Goal: Task Accomplishment & Management: Complete application form

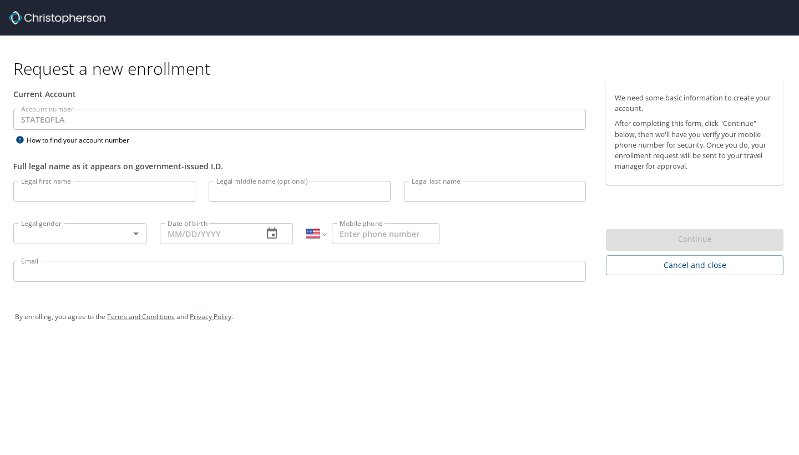
select select "US"
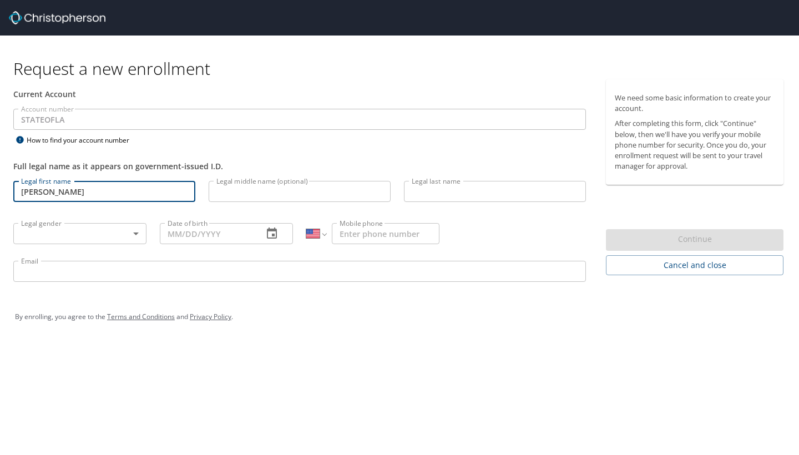
type input "[PERSON_NAME]"
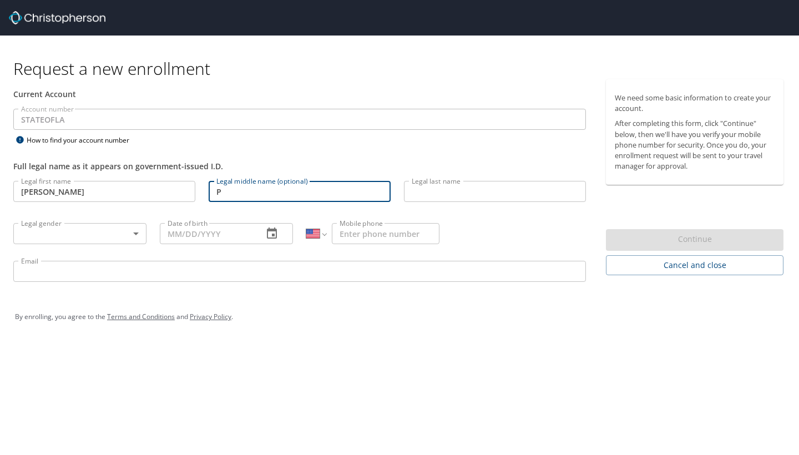
type input "P"
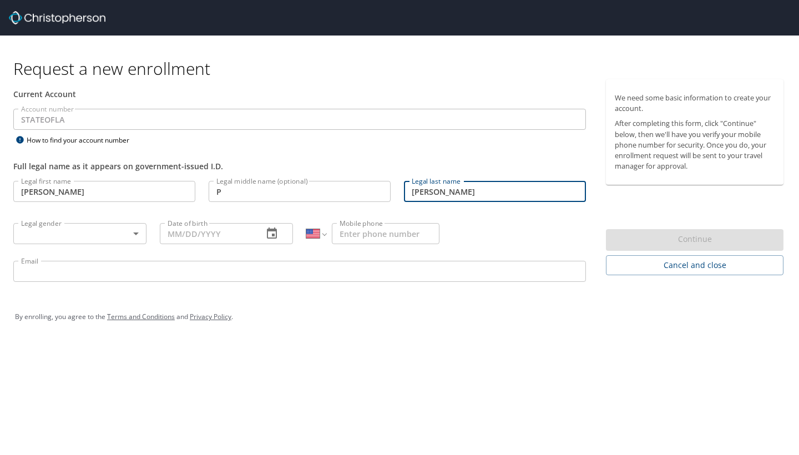
type input "[PERSON_NAME]"
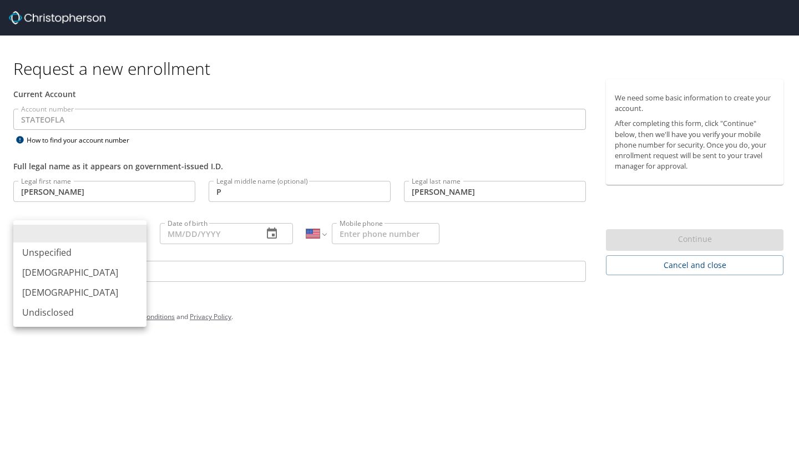
click at [135, 235] on body "Request a new enrollment Current Account Account number STATEOFLA Account numbe…" at bounding box center [399, 227] width 799 height 455
click at [57, 288] on li "[DEMOGRAPHIC_DATA]" at bounding box center [79, 292] width 133 height 20
type input "[DEMOGRAPHIC_DATA]"
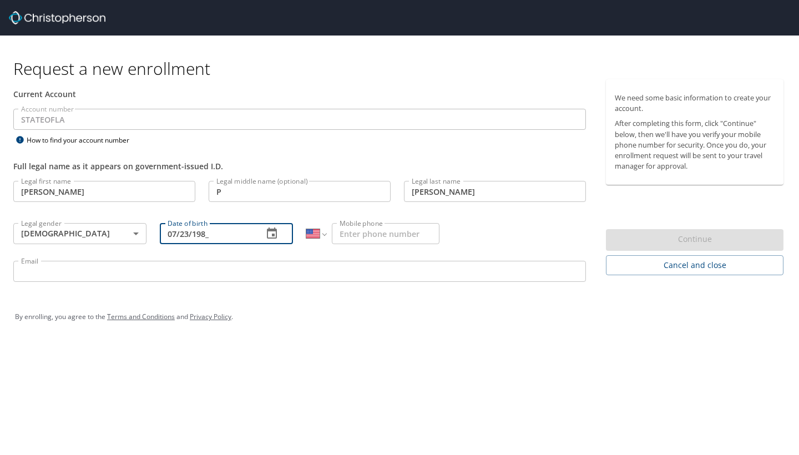
type input "[DATE]"
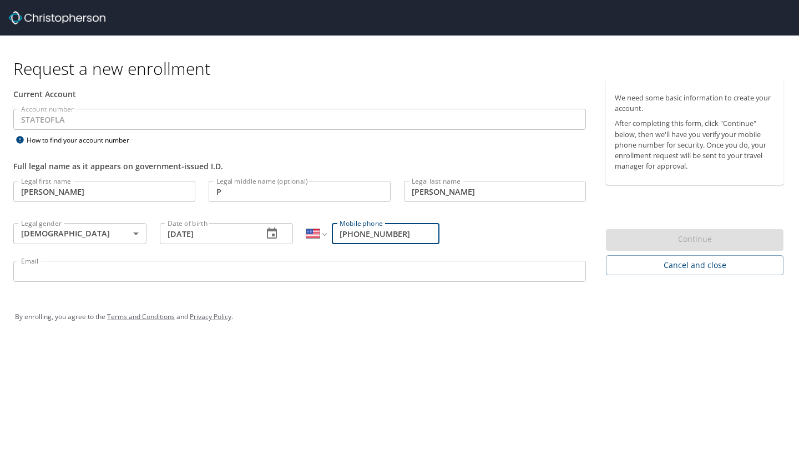
type input "[PHONE_NUMBER]"
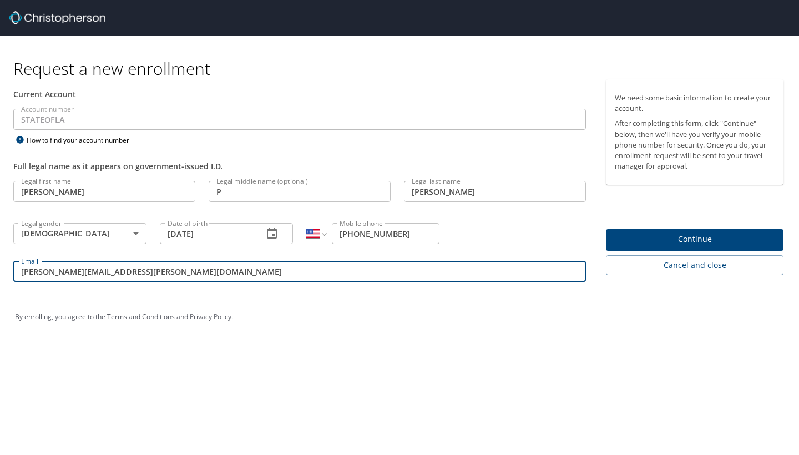
type input "[PERSON_NAME][EMAIL_ADDRESS][PERSON_NAME][DOMAIN_NAME]"
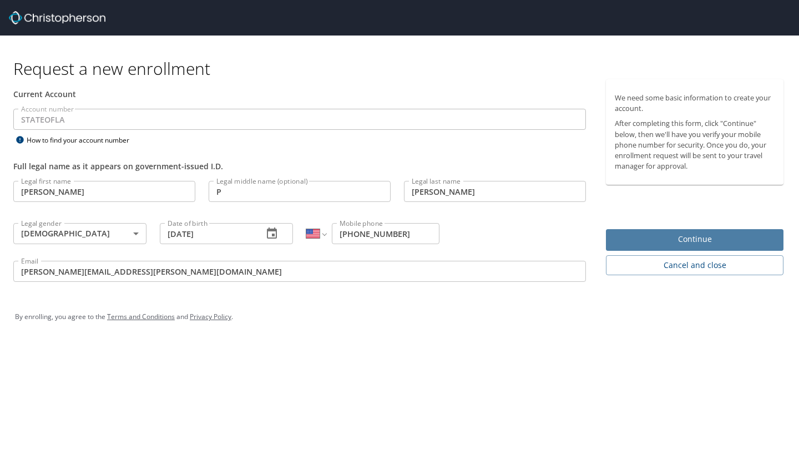
click at [661, 241] on span "Continue" at bounding box center [695, 239] width 160 height 14
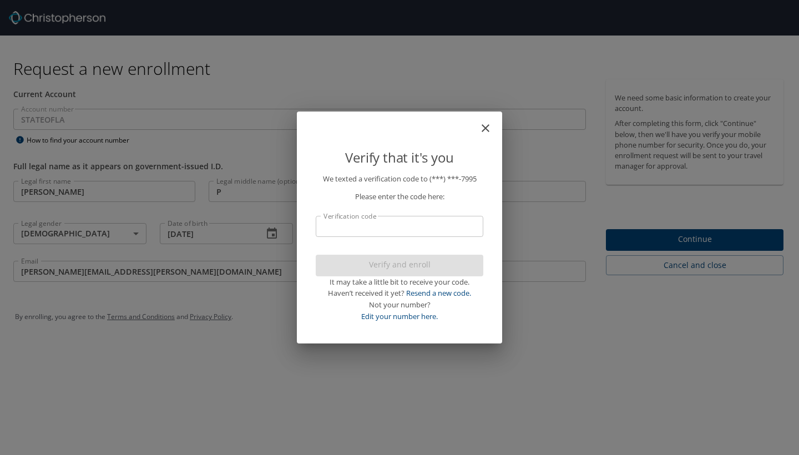
click at [365, 224] on input "Verification code" at bounding box center [400, 226] width 168 height 21
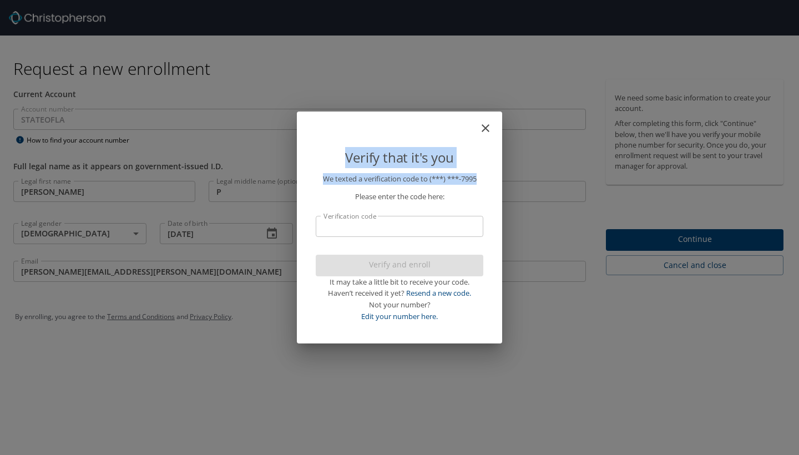
drag, startPoint x: 420, startPoint y: 121, endPoint x: 487, endPoint y: 174, distance: 85.0
click at [487, 174] on div "Verify that it's you We texted a verification code to (***) ***- 7995 Please en…" at bounding box center [399, 227] width 205 height 232
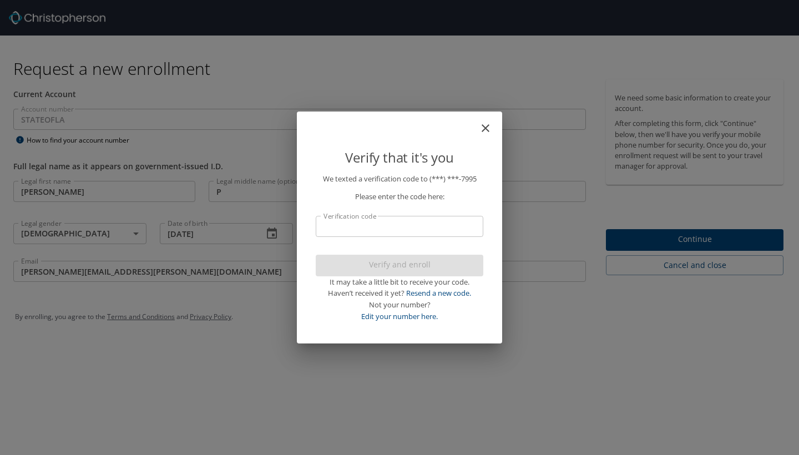
click at [460, 205] on p "We texted a verification code to (***) ***- 7995 Please enter the code here: Ve…" at bounding box center [400, 247] width 168 height 149
click at [428, 292] on link "Resend a new code." at bounding box center [438, 293] width 65 height 10
click at [370, 314] on link "Edit your number here." at bounding box center [399, 316] width 77 height 10
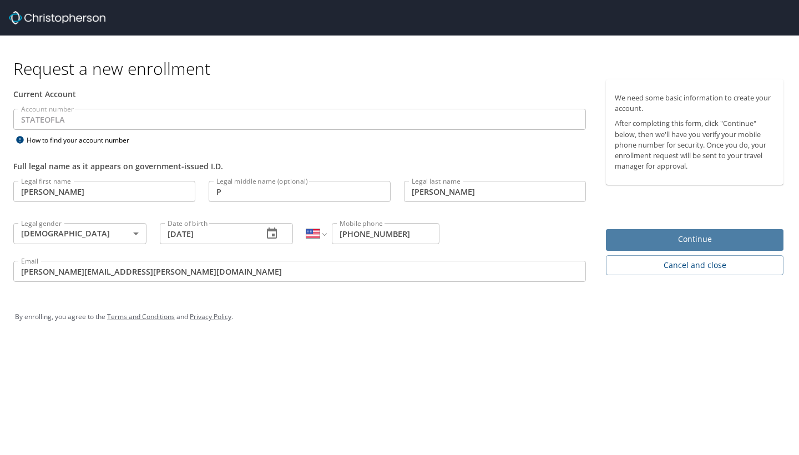
click at [641, 238] on span "Continue" at bounding box center [695, 239] width 160 height 14
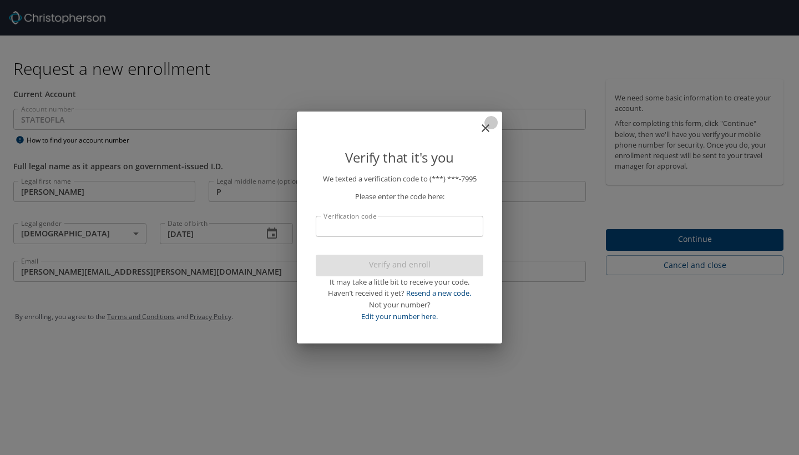
click at [487, 129] on icon "close" at bounding box center [485, 128] width 8 height 8
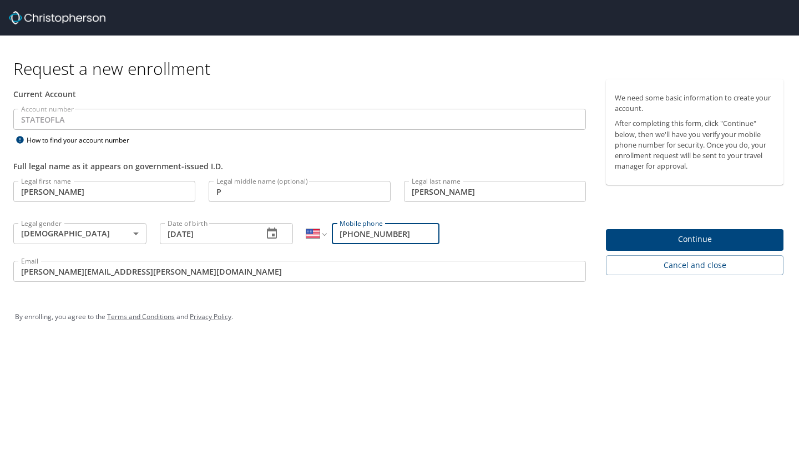
click at [624, 241] on span "Continue" at bounding box center [695, 239] width 160 height 14
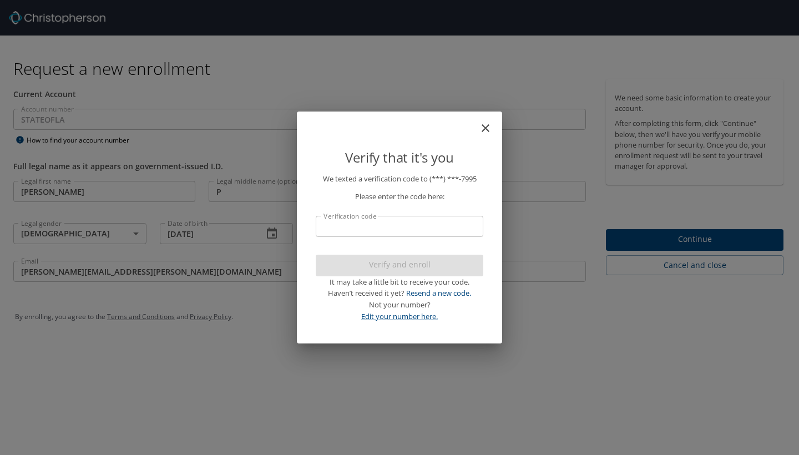
click at [389, 317] on link "Edit your number here." at bounding box center [399, 316] width 77 height 10
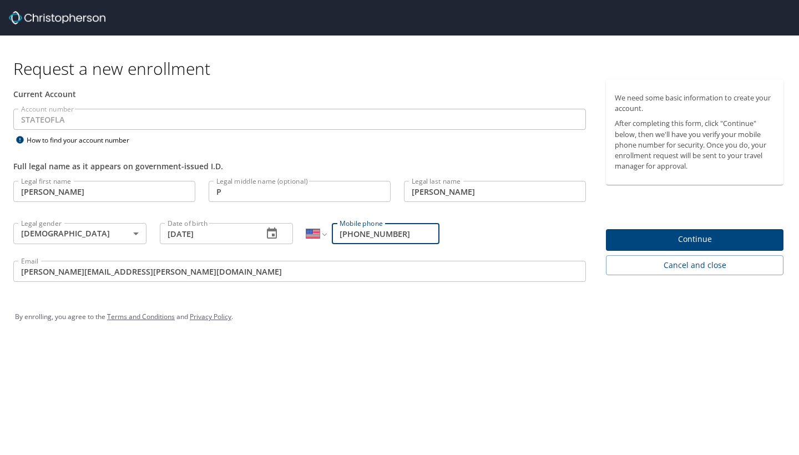
click at [429, 235] on input "[PHONE_NUMBER]" at bounding box center [386, 233] width 108 height 21
type input "[PHONE_NUMBER]"
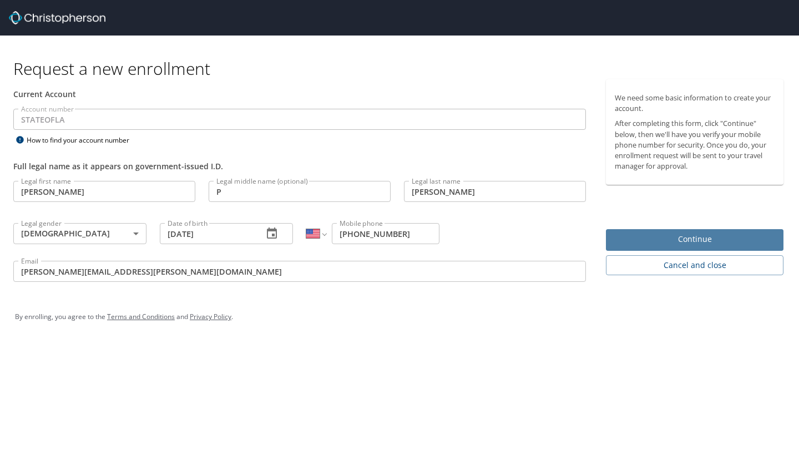
click at [657, 245] on span "Continue" at bounding box center [695, 239] width 160 height 14
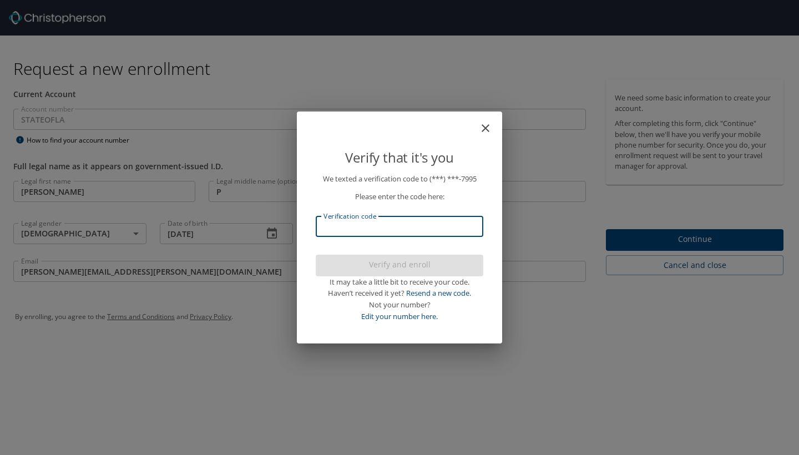
click at [441, 230] on input "Verification code" at bounding box center [400, 226] width 168 height 21
click at [364, 229] on input "Verification code" at bounding box center [400, 226] width 168 height 21
click at [230, 141] on div "Verify that it's you We texted a verification code to (***) ***- 7995 Please en…" at bounding box center [399, 227] width 799 height 455
